Goal: Use online tool/utility: Use online tool/utility

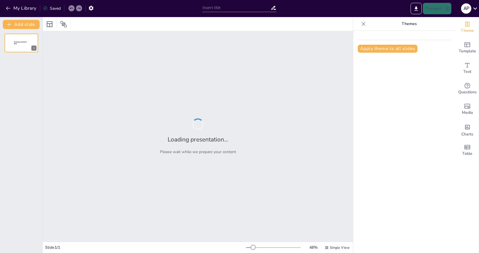
type input "Imported Southlake Health Surgical Business Development Strategy 2025 by [PERSO…"
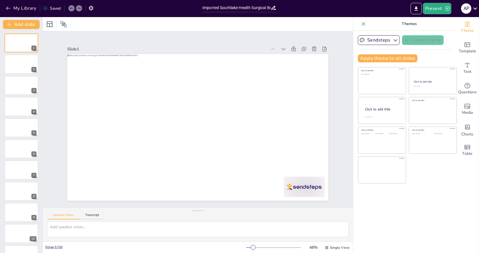
click at [90, 9] on icon "button" at bounding box center [91, 8] width 5 height 5
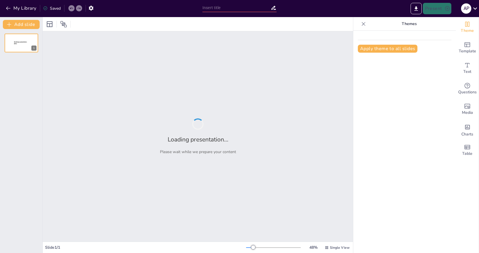
type input "Imported Southlake Health Surgical Business Development Strategy 2025 by [PERSO…"
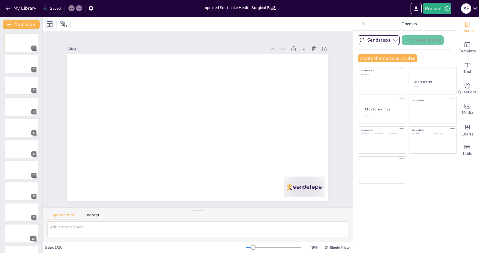
click at [48, 24] on icon at bounding box center [50, 24] width 6 height 6
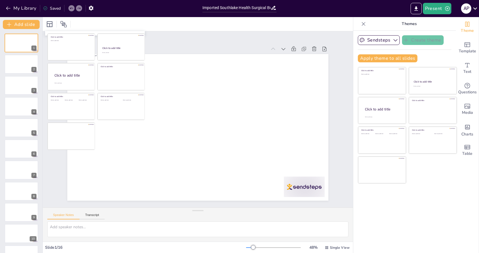
click at [434, 217] on div "Sendsteps Create theme Apply theme to all slides Click to add title Click to ad…" at bounding box center [404, 142] width 103 height 223
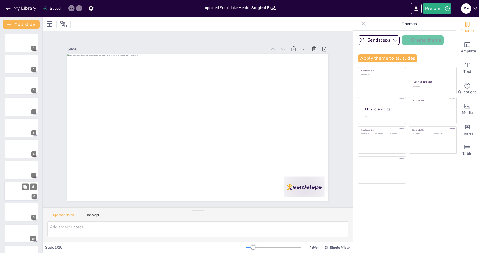
scroll to position [122, 0]
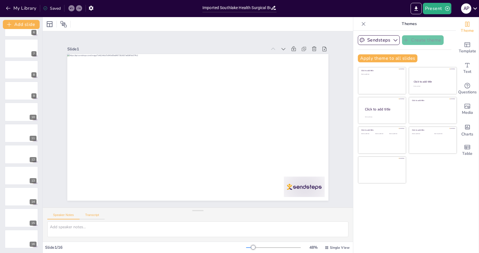
click at [98, 216] on button "Transcript" at bounding box center [92, 217] width 25 height 6
click at [70, 216] on button "Speaker Notes" at bounding box center [63, 217] width 32 height 6
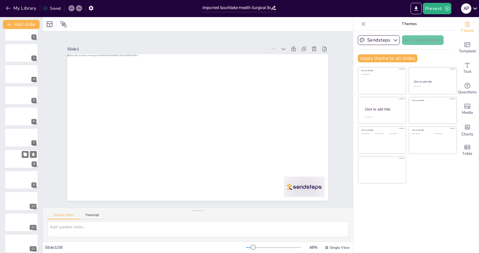
scroll to position [0, 0]
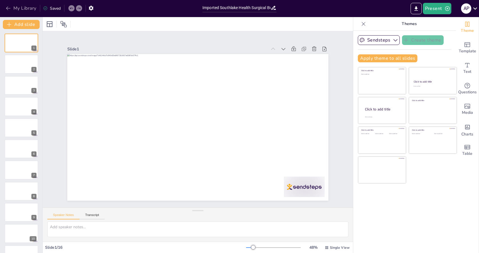
click at [8, 7] on icon "button" at bounding box center [8, 8] width 6 height 6
